Goal: Transaction & Acquisition: Purchase product/service

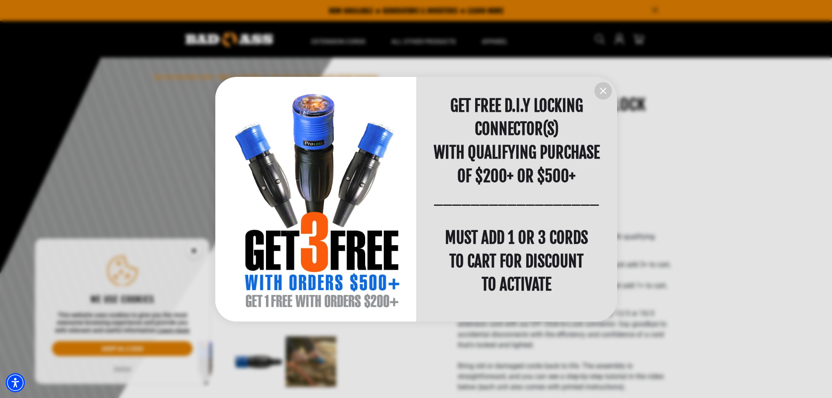
click at [603, 89] on icon "information" at bounding box center [602, 90] width 5 height 5
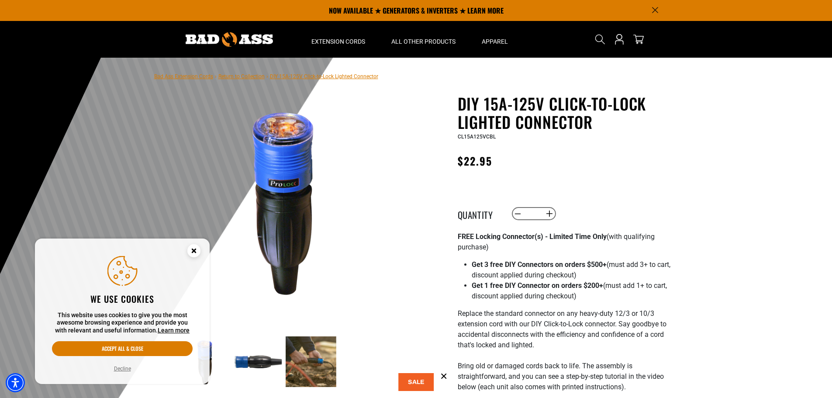
click at [196, 248] on circle "Close this option" at bounding box center [193, 250] width 13 height 13
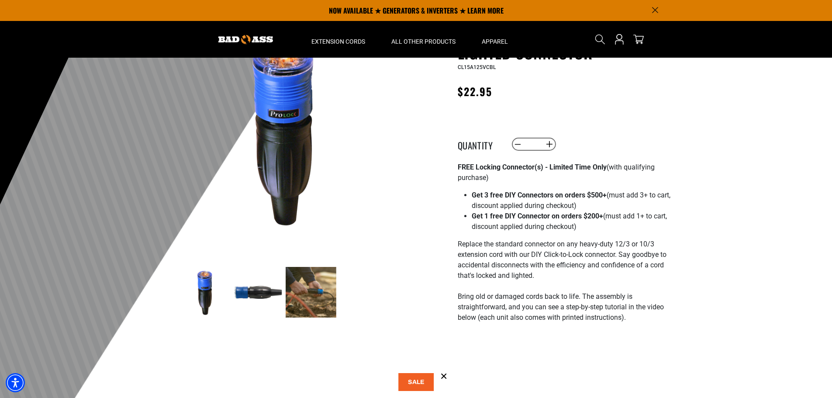
scroll to position [44, 0]
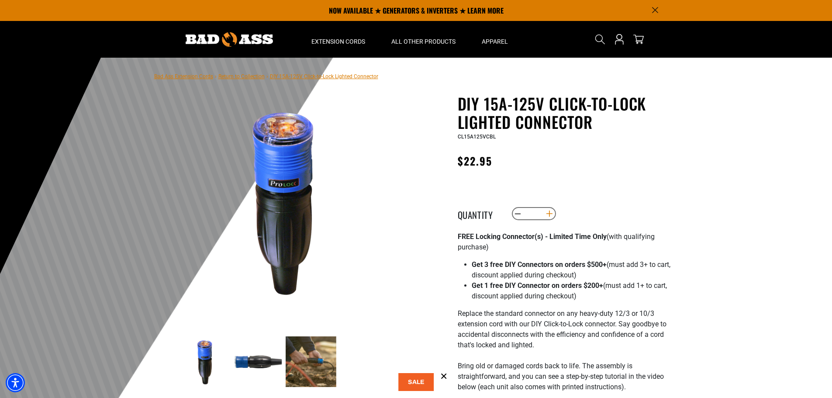
click at [551, 213] on button "Increase quantity for DIY 15A-125V Click-to-Lock Lighted Connector" at bounding box center [549, 213] width 14 height 15
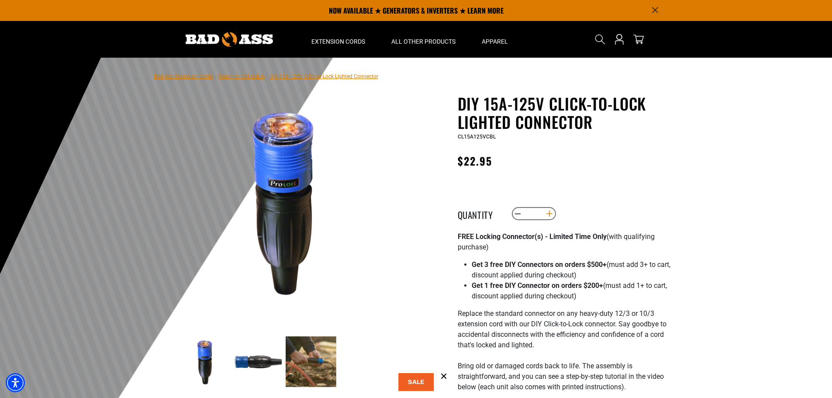
click at [551, 213] on button "Increase quantity for DIY 15A-125V Click-to-Lock Lighted Connector" at bounding box center [549, 213] width 14 height 15
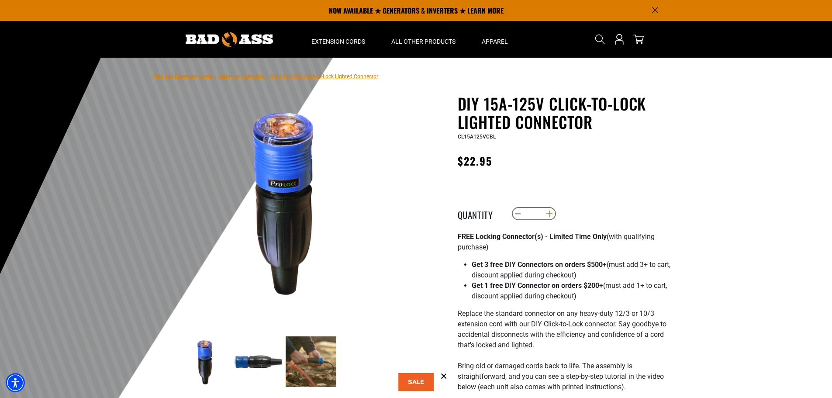
click at [551, 213] on button "Increase quantity for DIY 15A-125V Click-to-Lock Lighted Connector" at bounding box center [549, 213] width 14 height 15
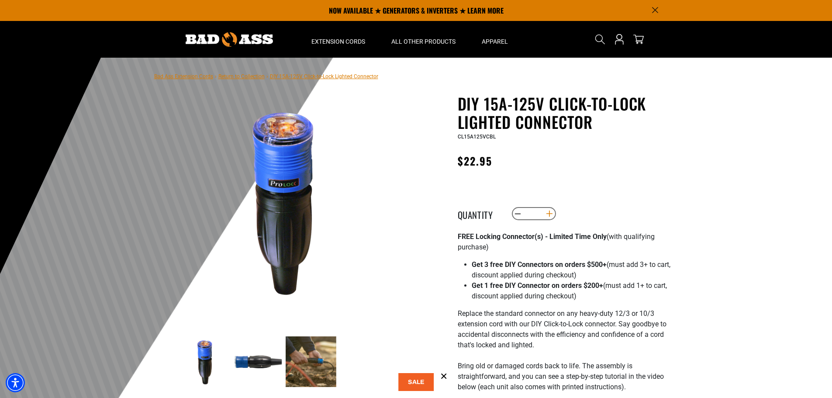
click at [551, 213] on button "Increase quantity for DIY 15A-125V Click-to-Lock Lighted Connector" at bounding box center [549, 213] width 14 height 15
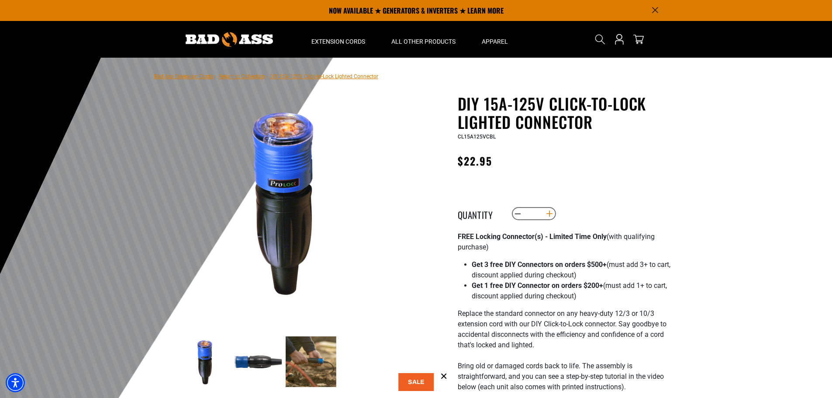
click at [551, 213] on button "Increase quantity for DIY 15A-125V Click-to-Lock Lighted Connector" at bounding box center [549, 213] width 14 height 15
type input "**"
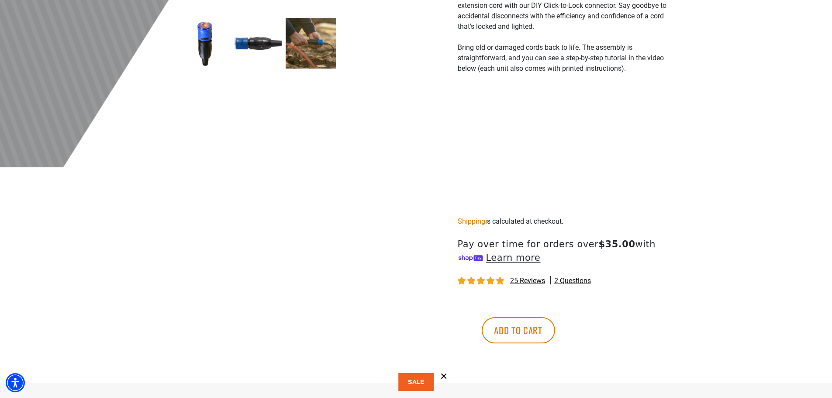
scroll to position [393, 0]
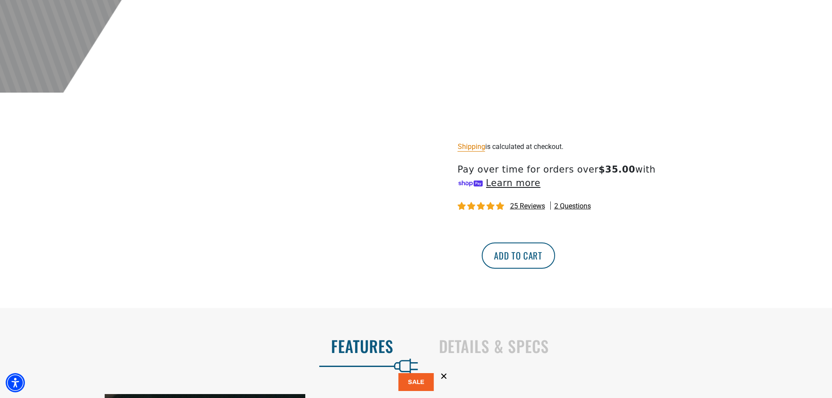
click at [555, 258] on button "Add to cart" at bounding box center [518, 255] width 73 height 26
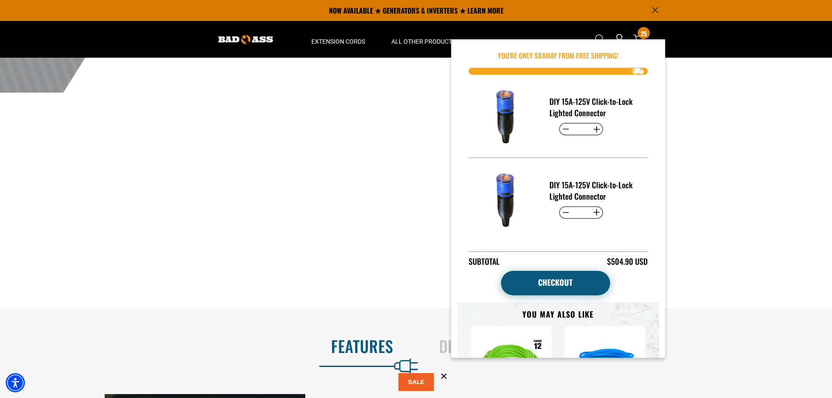
click at [565, 275] on link "Checkout" at bounding box center [555, 283] width 109 height 24
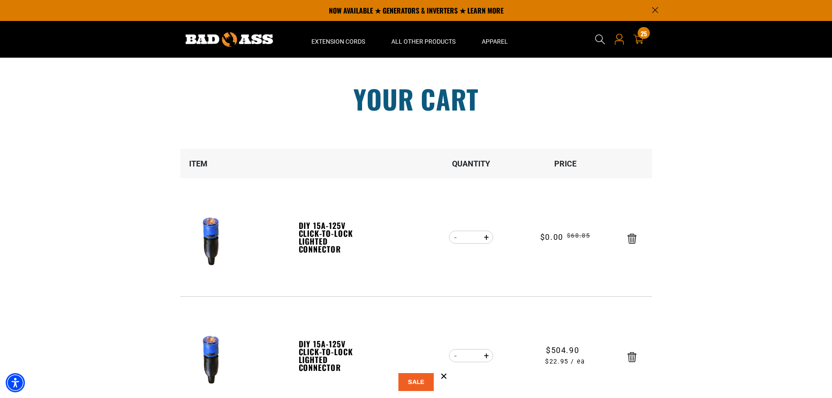
click at [616, 44] on icon "Open this option" at bounding box center [618, 39] width 11 height 11
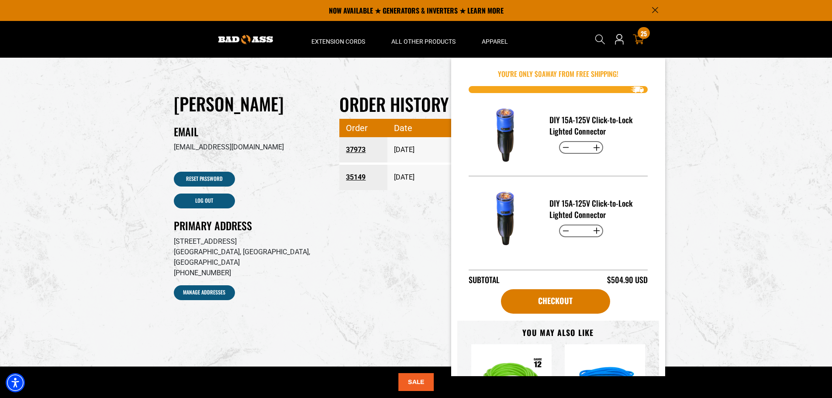
click at [639, 35] on div "25 25 items" at bounding box center [643, 33] width 12 height 12
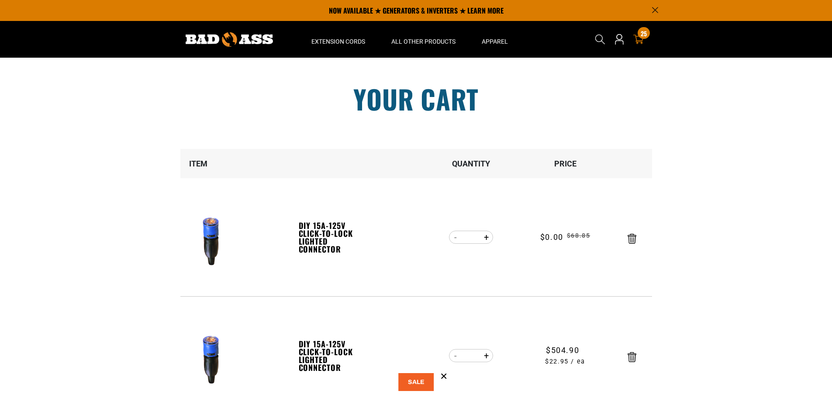
scroll to position [218, 0]
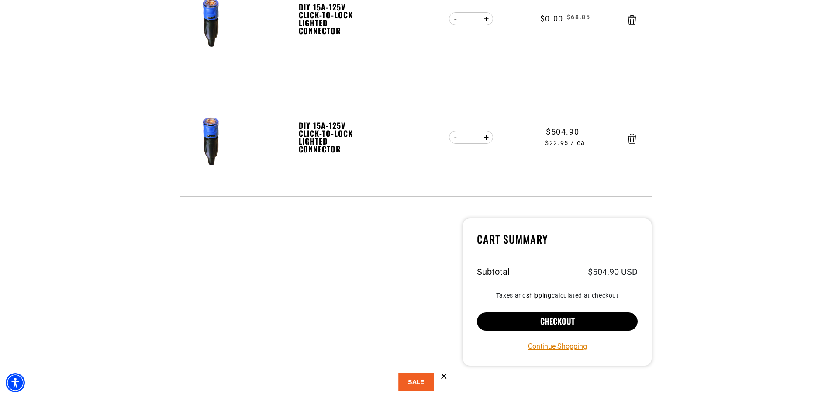
click at [547, 324] on button "Checkout" at bounding box center [557, 321] width 161 height 18
